Goal: Navigation & Orientation: Find specific page/section

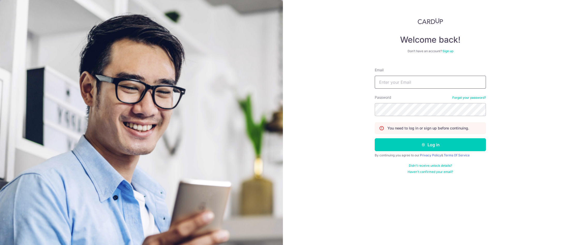
click at [382, 82] on input "Email" at bounding box center [430, 82] width 111 height 13
type input "[EMAIL_ADDRESS][DOMAIN_NAME]"
click at [413, 144] on button "Log in" at bounding box center [430, 144] width 111 height 13
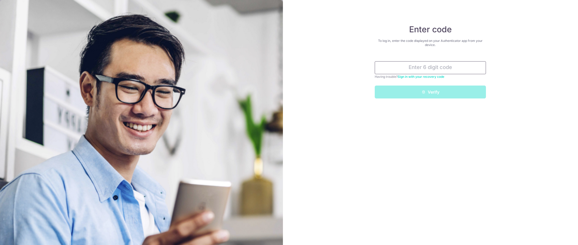
click at [391, 68] on input "text" at bounding box center [430, 67] width 111 height 13
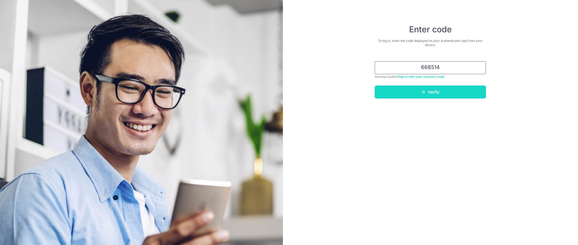
type input "668514"
click at [403, 91] on button "Verify" at bounding box center [430, 92] width 111 height 13
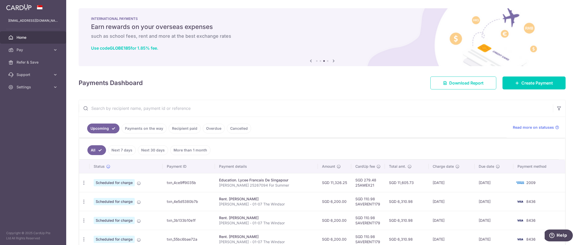
click at [133, 53] on div "INTERNATIONAL PAYMENTS Earn rewards on your overseas expenses such as school fe…" at bounding box center [322, 34] width 487 height 52
click at [335, 61] on icon at bounding box center [334, 61] width 6 height 6
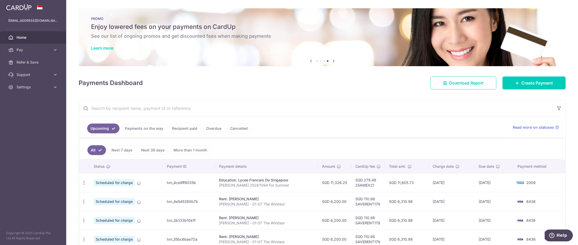
click at [335, 61] on icon at bounding box center [334, 61] width 6 height 6
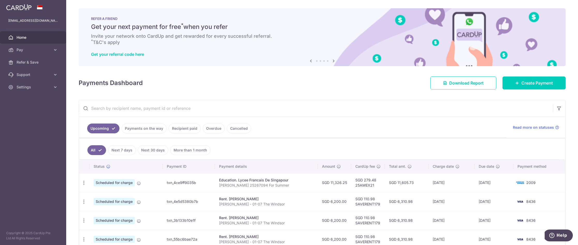
scroll to position [1, 0]
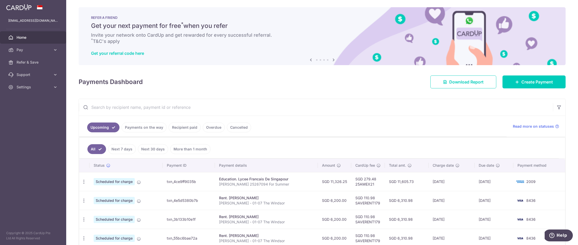
click at [335, 61] on icon at bounding box center [334, 60] width 6 height 6
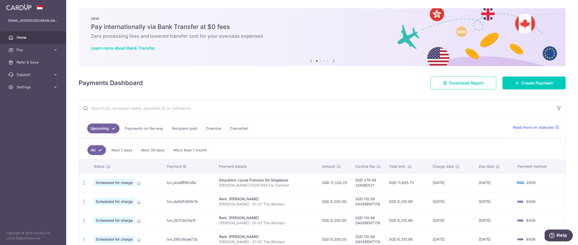
click at [335, 61] on icon at bounding box center [334, 61] width 6 height 6
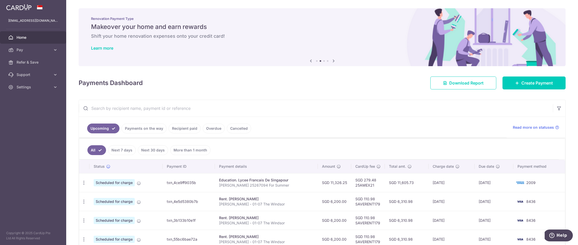
click at [335, 61] on icon at bounding box center [334, 61] width 6 height 6
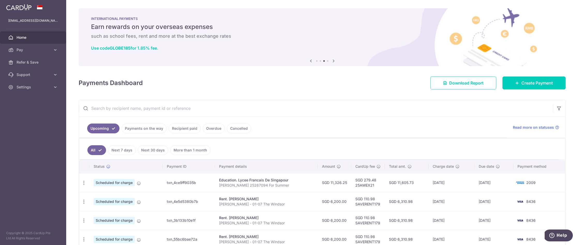
click at [335, 61] on icon at bounding box center [334, 61] width 6 height 6
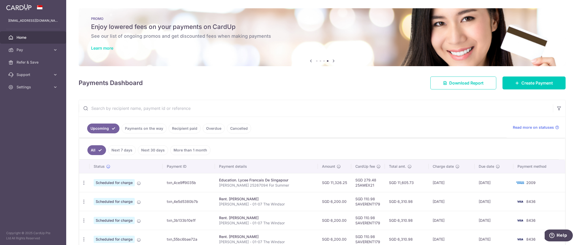
click at [102, 48] on link "Learn more" at bounding box center [102, 48] width 22 height 5
